Goal: Find specific page/section: Find specific page/section

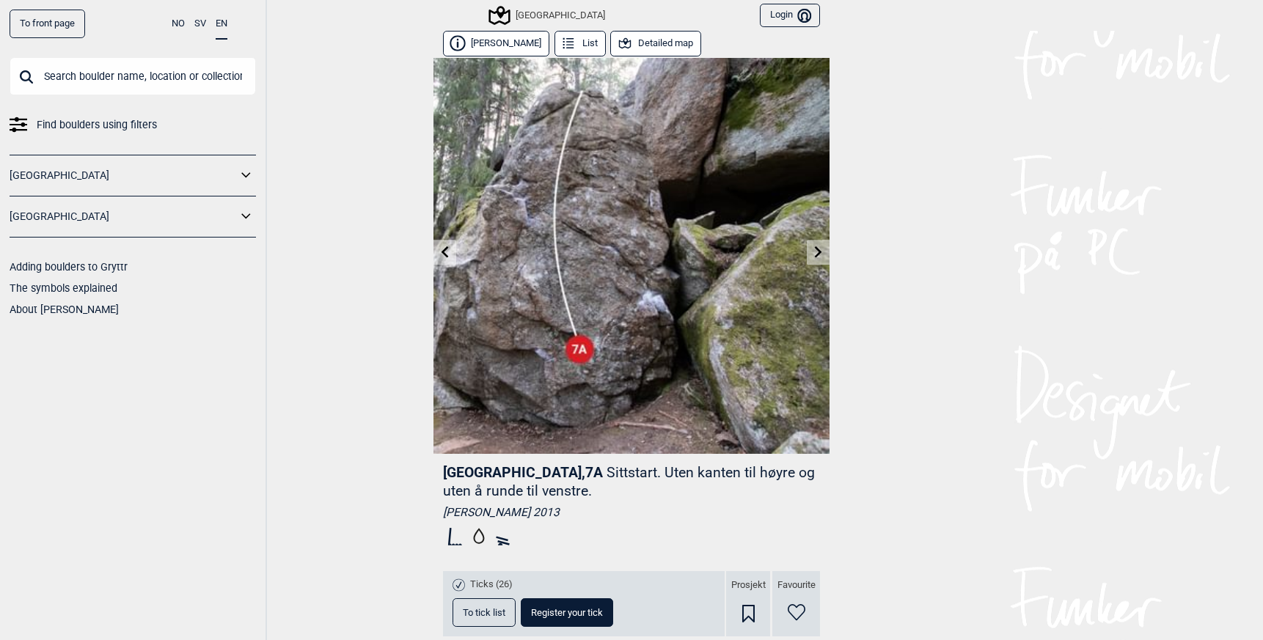
scroll to position [733, 0]
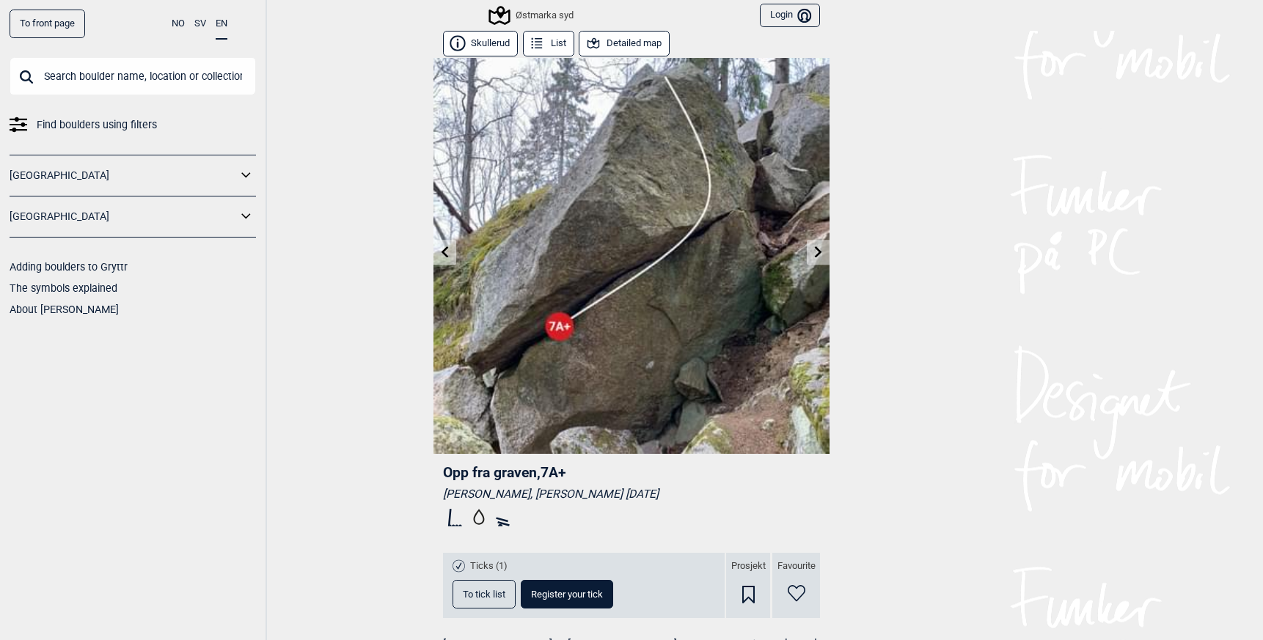
scroll to position [0, 239]
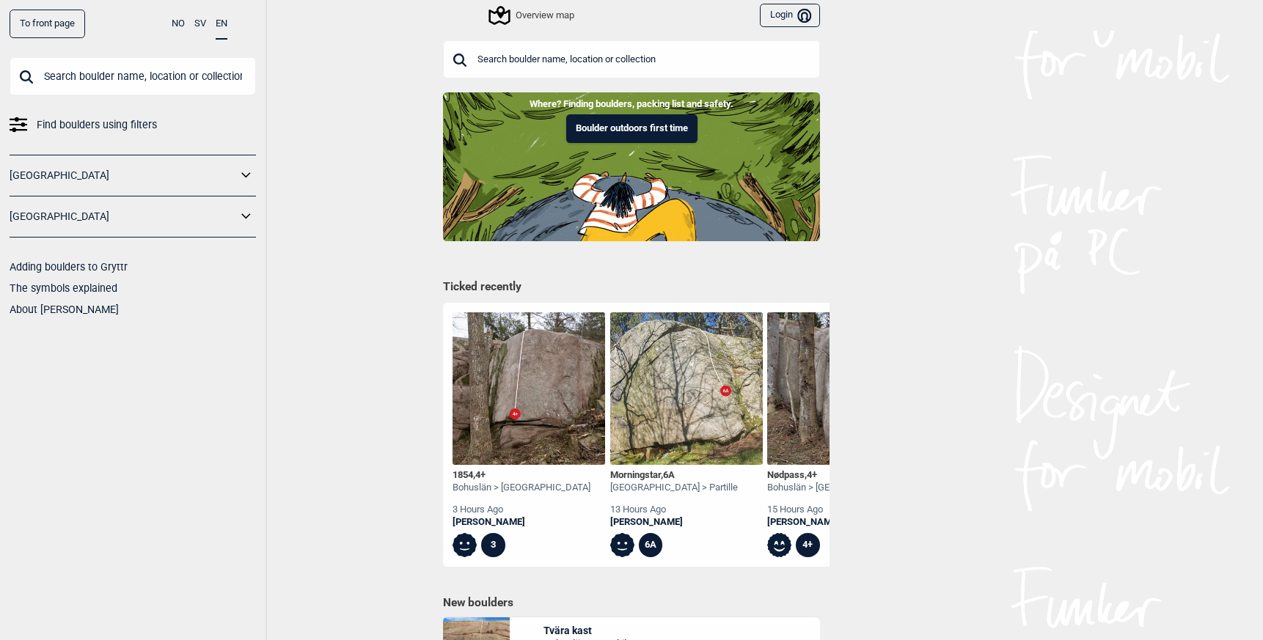
click at [537, 54] on input "text" at bounding box center [631, 59] width 377 height 38
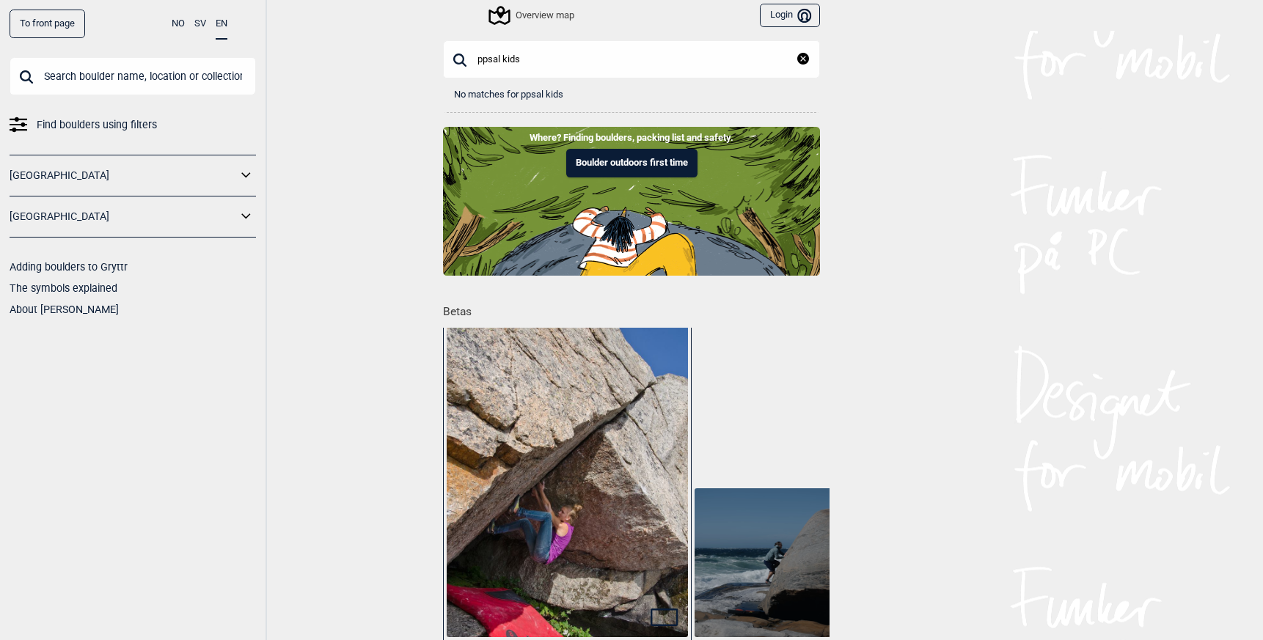
click at [474, 60] on input "ppsal kids" at bounding box center [631, 59] width 377 height 38
click at [543, 40] on input "oppsal kids" at bounding box center [631, 59] width 377 height 38
click at [546, 54] on input "oppsal kids" at bounding box center [631, 59] width 377 height 38
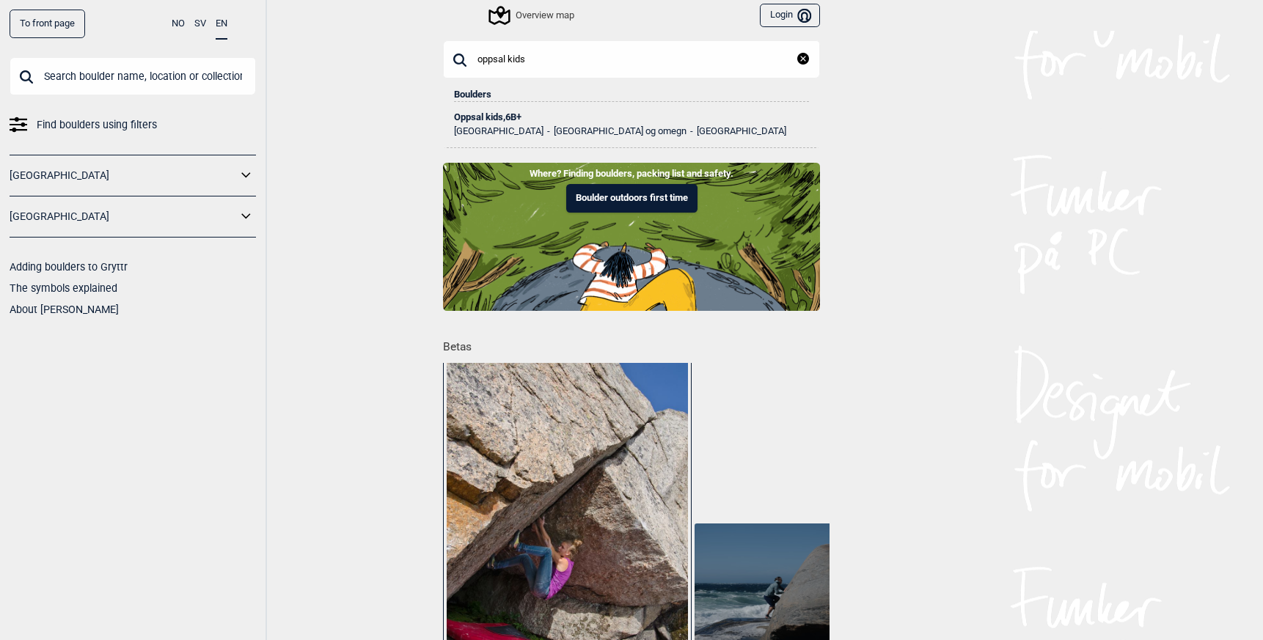
type input "oppsal kids"
click at [474, 112] on div "Oppsal kids , 6B+" at bounding box center [631, 117] width 355 height 10
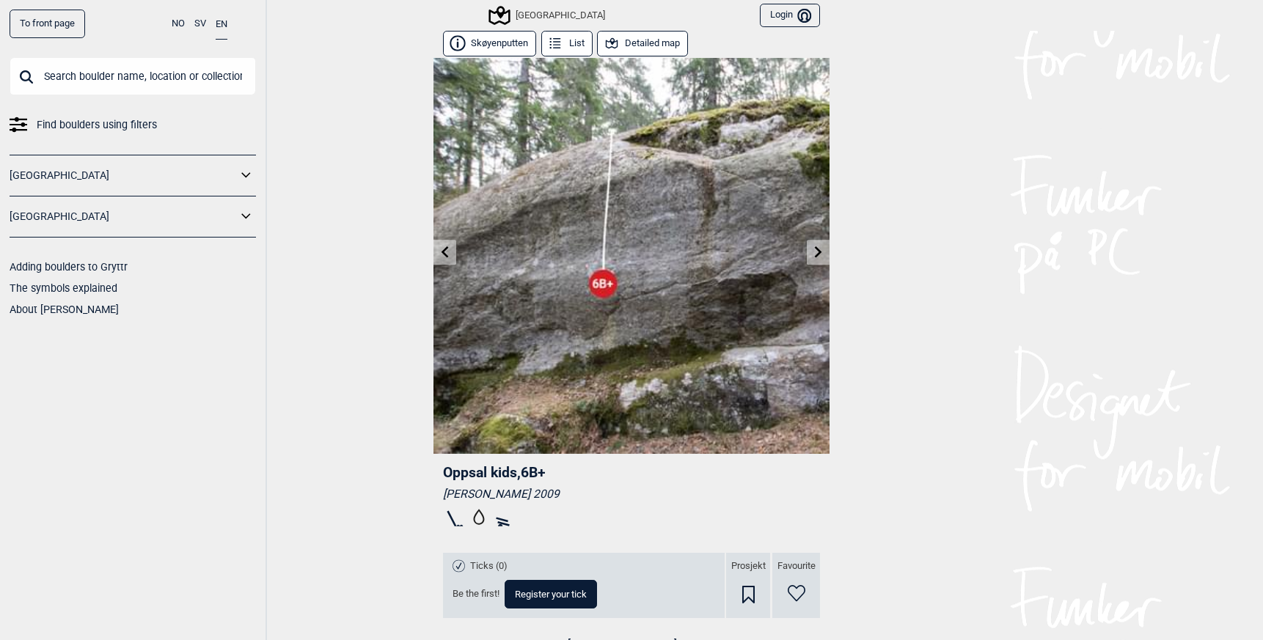
click at [474, 112] on img at bounding box center [631, 256] width 396 height 396
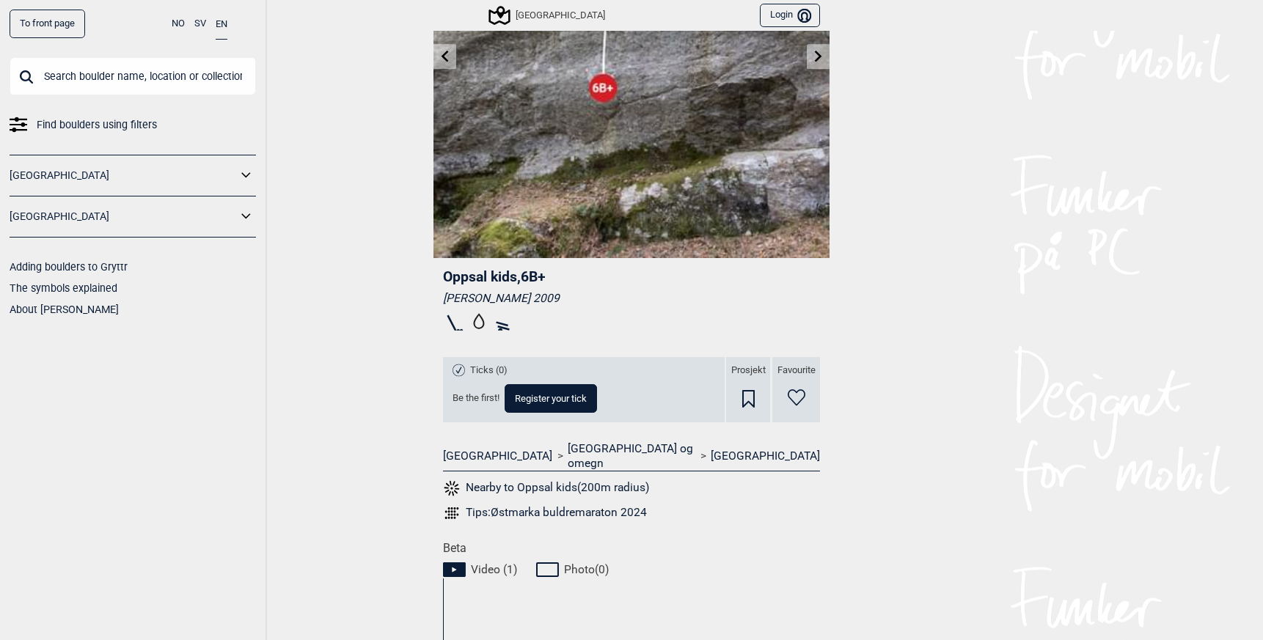
scroll to position [235, 0]
